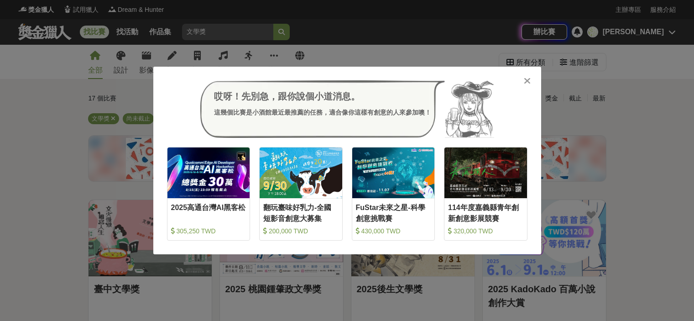
click at [369, 19] on div "哎呀！先別急，跟你說個小道消息。 這幾個比賽是小酒館最近最推薦的任務，適合像你這樣有創意的人來參加噢！ 收藏 2025高通台灣AI黑客松 305,250 TW…" at bounding box center [347, 160] width 694 height 321
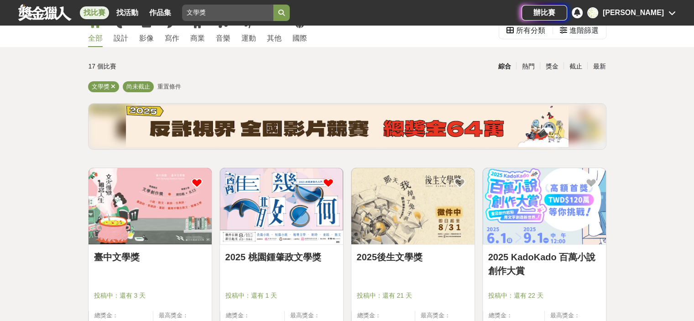
scroll to position [91, 0]
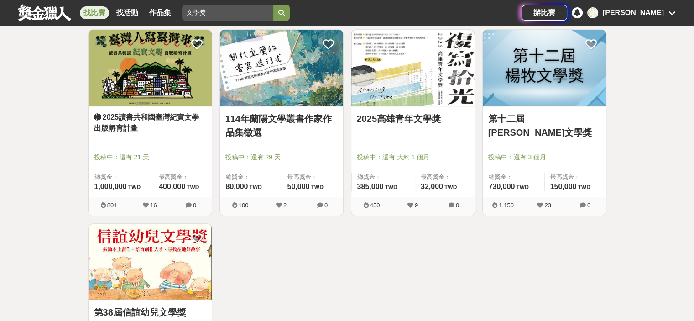
scroll to position [756, 0]
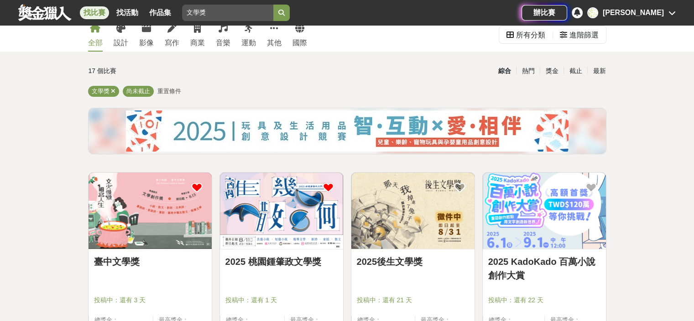
scroll to position [0, 0]
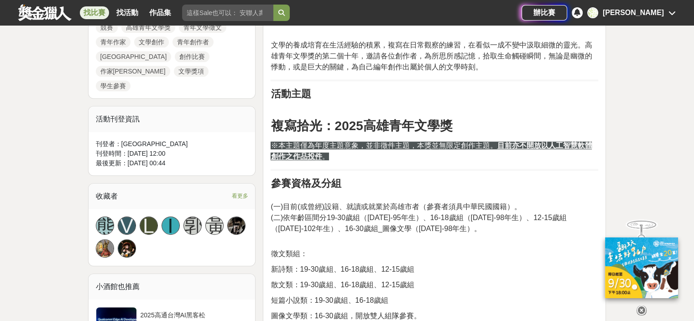
scroll to position [548, 0]
